Goal: Task Accomplishment & Management: Manage account settings

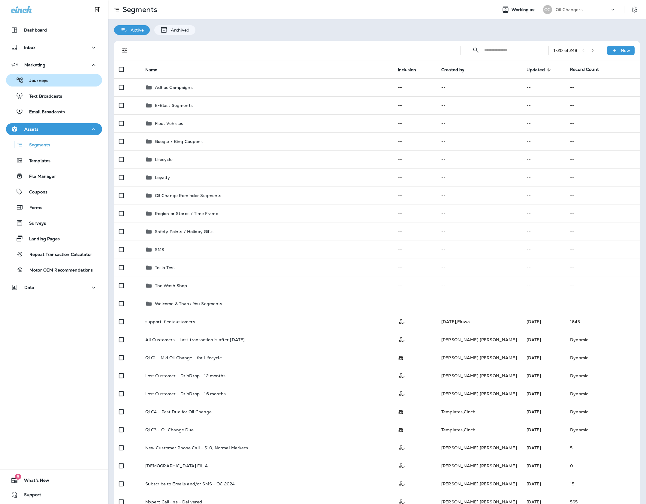
click at [73, 82] on div "Journeys" at bounding box center [53, 80] width 91 height 9
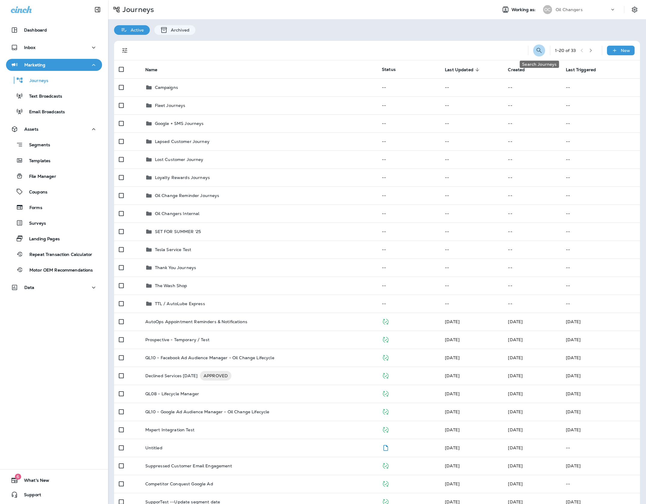
click at [540, 49] on icon "Search Journeys" at bounding box center [539, 50] width 7 height 7
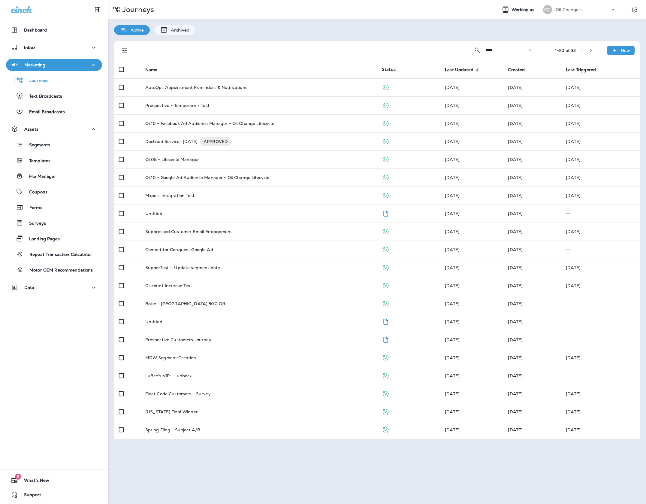
type input "****"
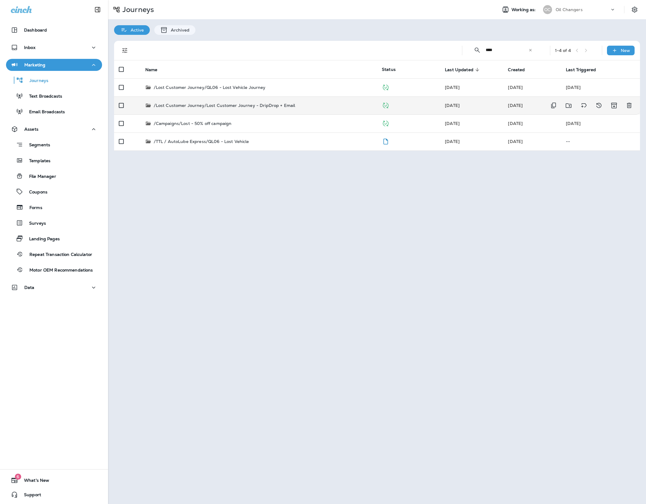
click at [314, 106] on div "/Lost Customer Journey/Lost Customer Journey - DripDrop + Email" at bounding box center [258, 105] width 227 height 6
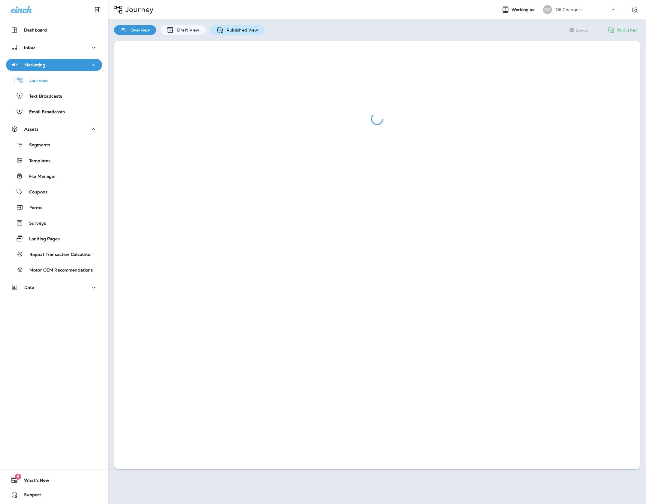
click at [258, 30] on div "Published View" at bounding box center [237, 30] width 54 height 10
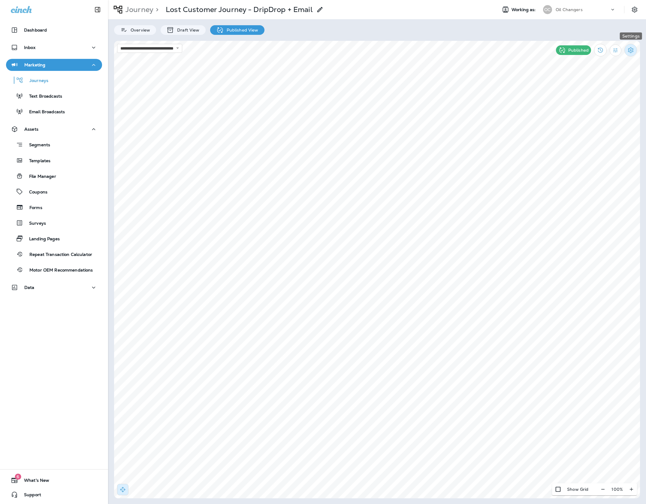
click at [631, 51] on icon "Settings" at bounding box center [630, 50] width 7 height 7
click at [613, 51] on div at bounding box center [323, 252] width 646 height 504
click at [599, 50] on icon "View Changelog" at bounding box center [600, 50] width 7 height 7
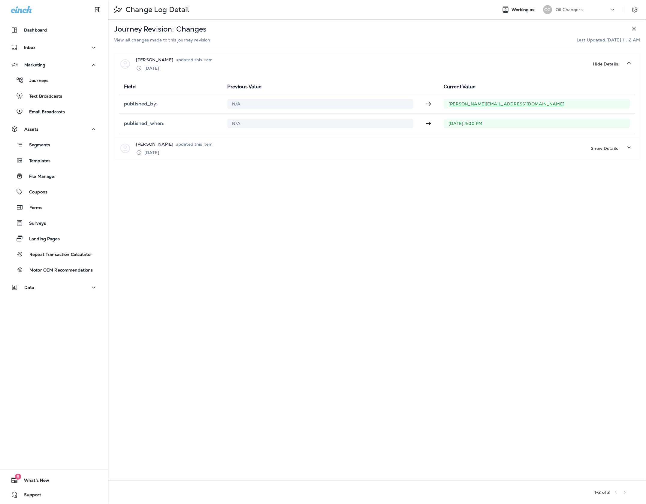
click at [636, 30] on icon "button" at bounding box center [634, 29] width 4 height 4
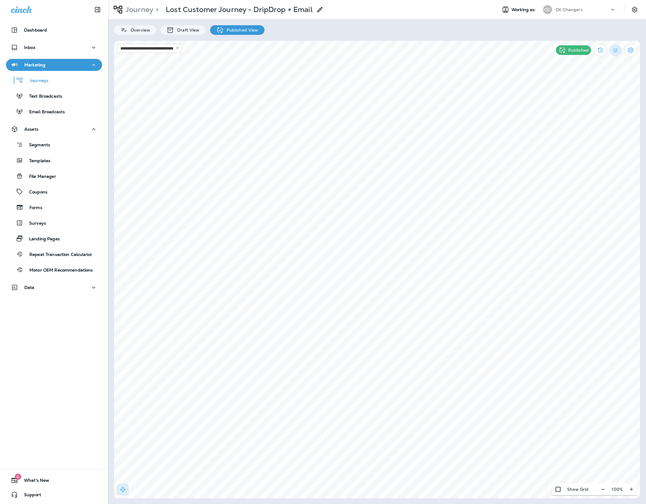
click at [617, 53] on button "Filter Statistics" at bounding box center [616, 50] width 12 height 12
click at [591, 92] on div "7 Days" at bounding box center [584, 93] width 50 height 14
click at [306, 151] on use at bounding box center [307, 150] width 2 height 2
click at [183, 29] on p "Draft View" at bounding box center [186, 30] width 25 height 5
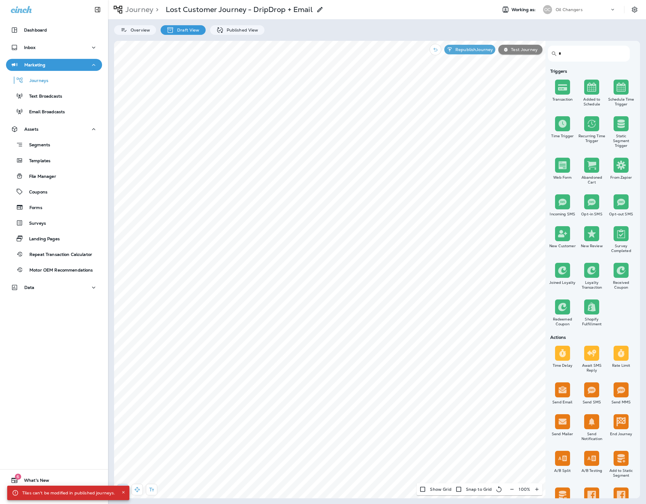
click at [575, 54] on input "*" at bounding box center [591, 54] width 65 height 16
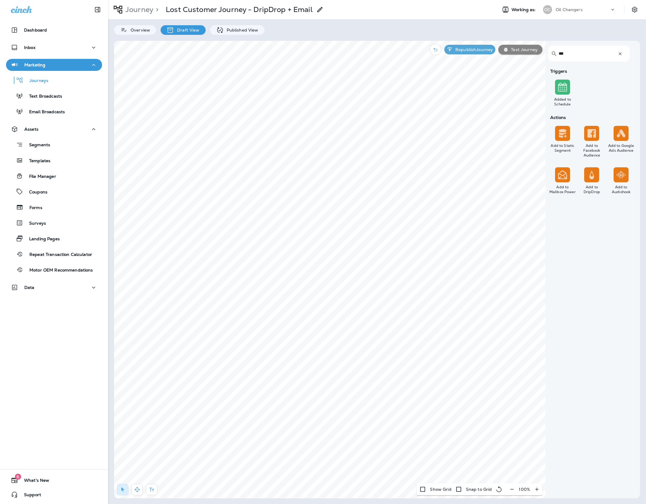
type input "***"
drag, startPoint x: 296, startPoint y: 194, endPoint x: 295, endPoint y: 190, distance: 3.9
click at [296, 194] on div "Segment Type: Static Segment Inclusion: None" at bounding box center [283, 201] width 104 height 19
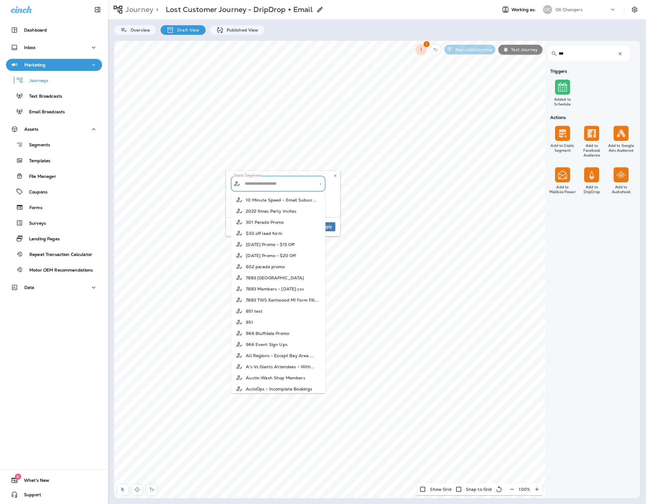
click at [263, 184] on input "text" at bounding box center [278, 183] width 71 height 11
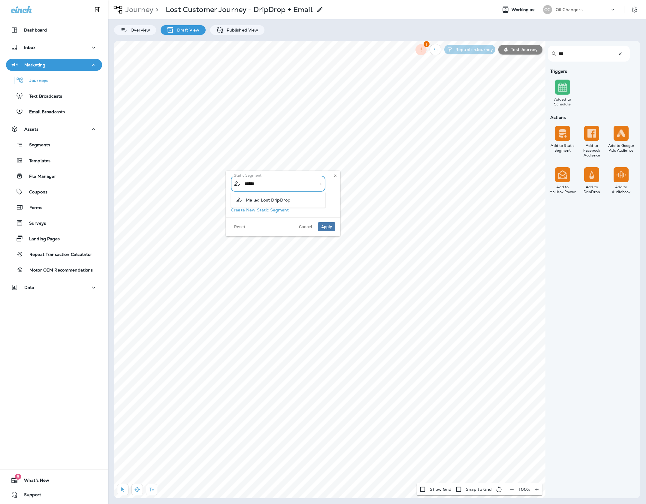
click at [287, 198] on span "Mailed Lost DripDrop" at bounding box center [268, 199] width 44 height 5
type input "**********"
click at [324, 226] on span "Apply" at bounding box center [326, 227] width 11 height 4
click at [484, 54] on button "Republish Journey" at bounding box center [469, 50] width 51 height 10
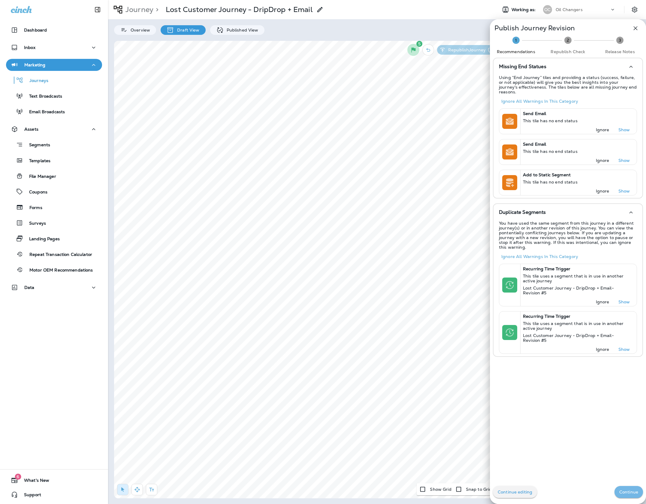
click at [620, 491] on p "Continue" at bounding box center [628, 491] width 19 height 5
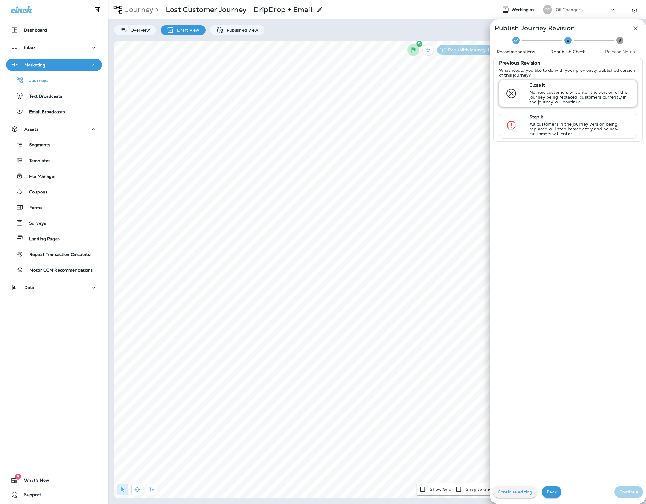
click at [603, 88] on div "Close it No new customers will enter the version of this journey being replaced…" at bounding box center [580, 93] width 107 height 26
click at [629, 491] on p "Continue" at bounding box center [628, 491] width 19 height 5
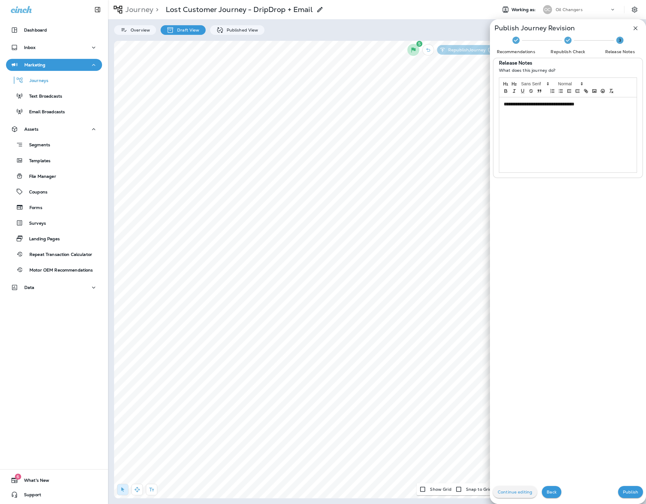
click at [629, 491] on p "Publish" at bounding box center [630, 491] width 15 height 5
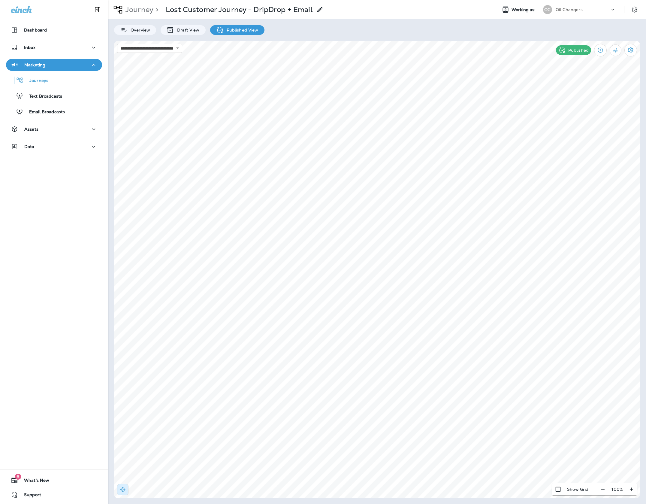
click at [137, 10] on p "Journey" at bounding box center [138, 9] width 30 height 9
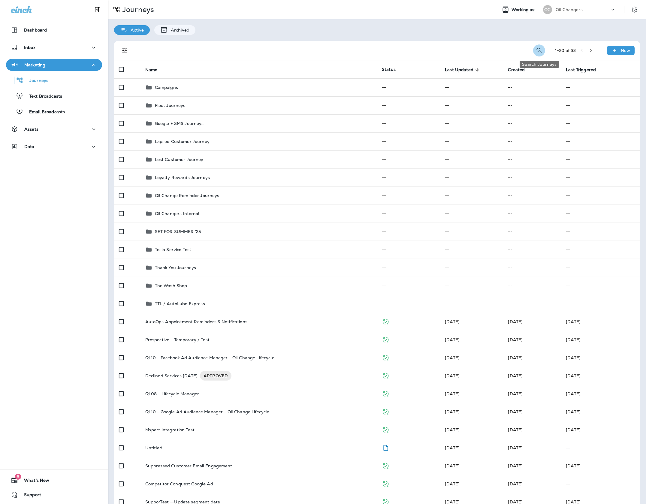
click at [537, 51] on icon "Search Journeys" at bounding box center [538, 50] width 5 height 5
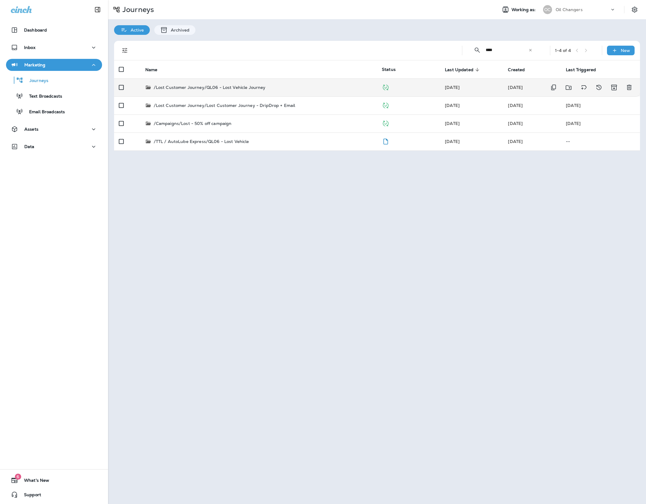
type input "****"
click at [254, 89] on p "/Lost Customer Journey/QL06 - Lost Vehicle Journey" at bounding box center [210, 87] width 112 height 6
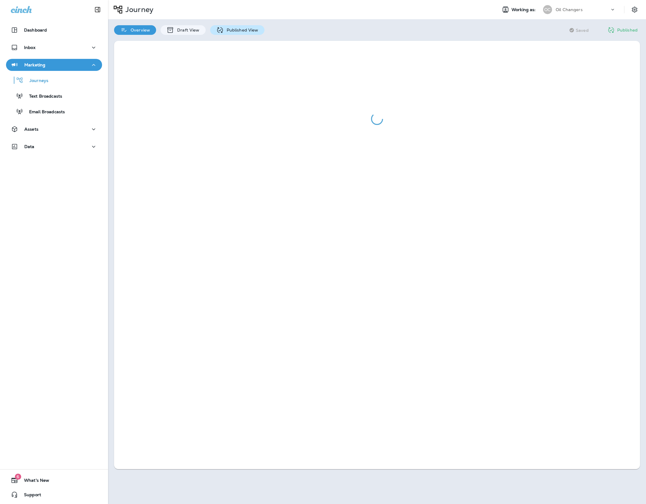
click at [252, 32] on p "Published View" at bounding box center [241, 30] width 35 height 5
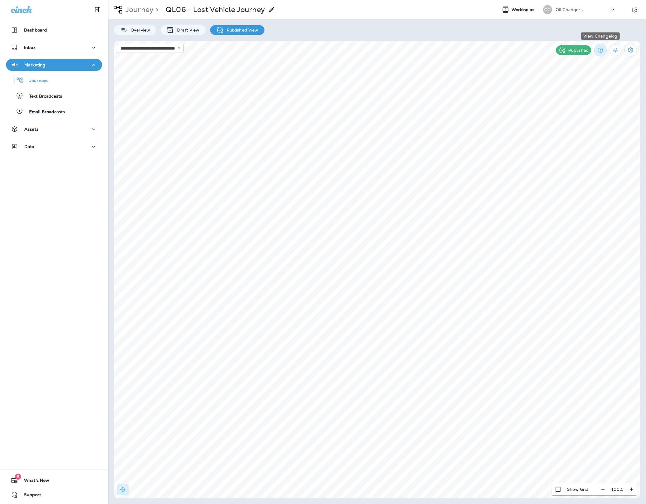
click at [603, 52] on icon "View Changelog" at bounding box center [600, 50] width 7 height 7
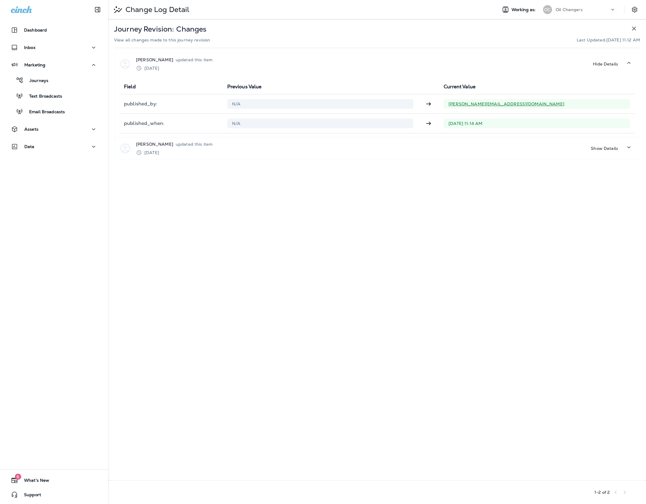
click at [636, 30] on icon "button" at bounding box center [633, 28] width 7 height 7
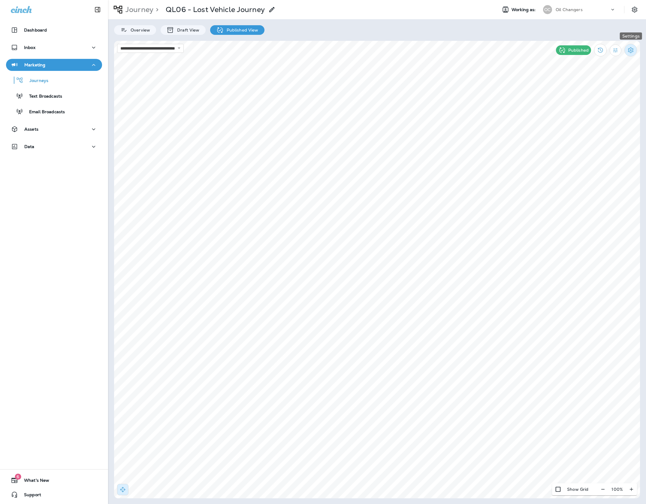
click at [627, 53] on icon "Settings" at bounding box center [630, 50] width 7 height 7
click at [614, 51] on div at bounding box center [323, 252] width 646 height 504
click at [615, 50] on icon "Filter Statistics" at bounding box center [615, 50] width 6 height 6
click at [582, 79] on p "24 Hours" at bounding box center [583, 78] width 19 height 5
